Goal: Navigation & Orientation: Find specific page/section

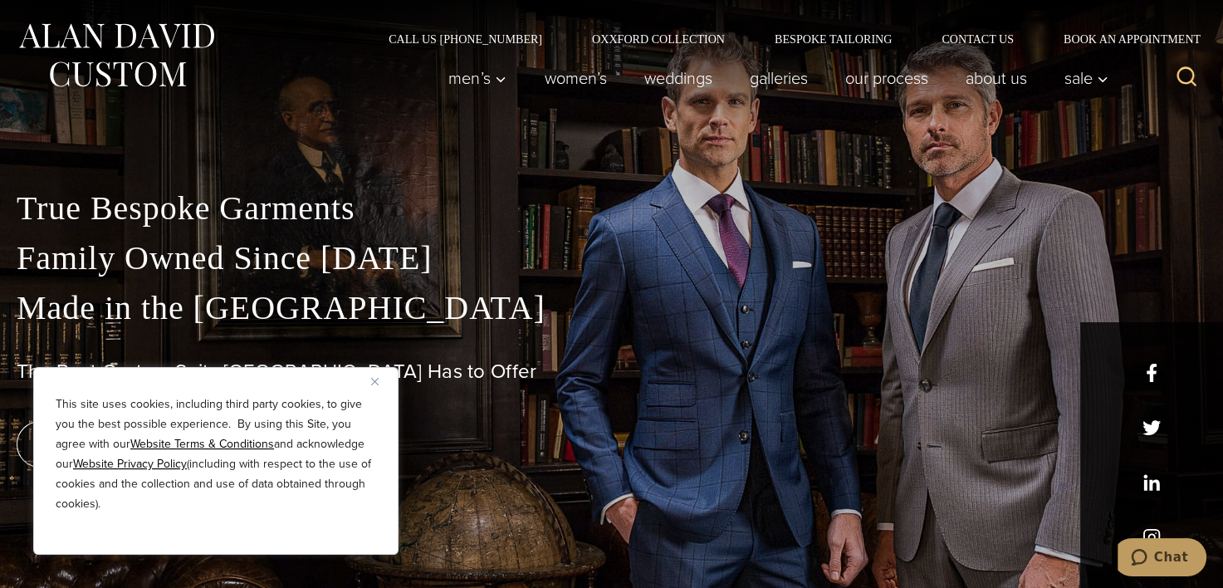
click at [372, 384] on img "Close" at bounding box center [374, 381] width 7 height 7
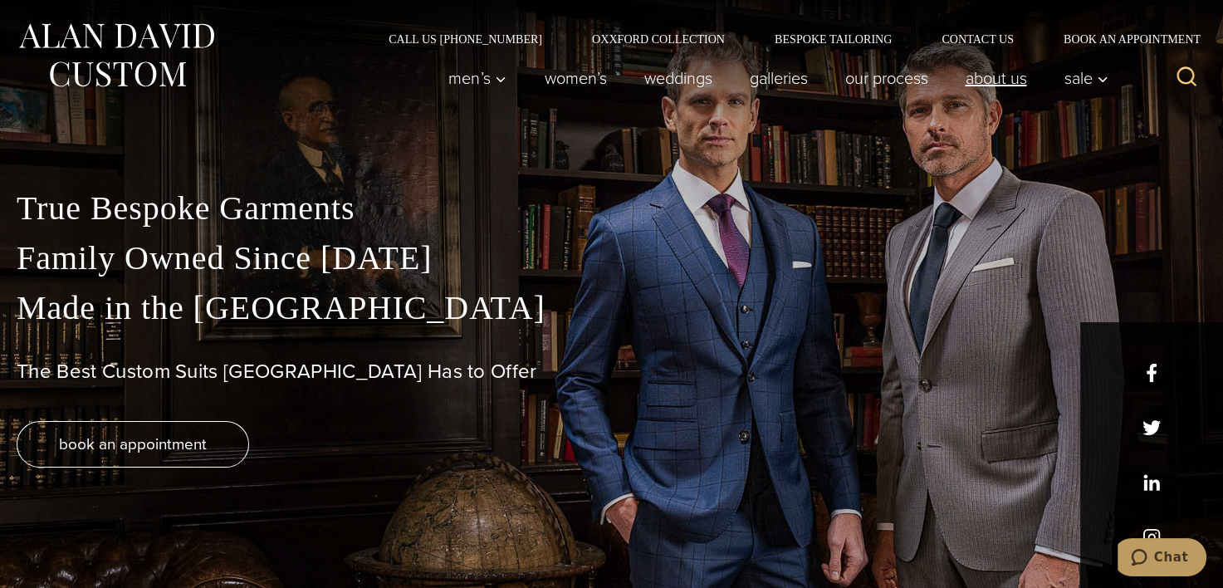
click at [993, 74] on link "About Us" at bounding box center [995, 77] width 99 height 33
